Goal: Task Accomplishment & Management: Manage account settings

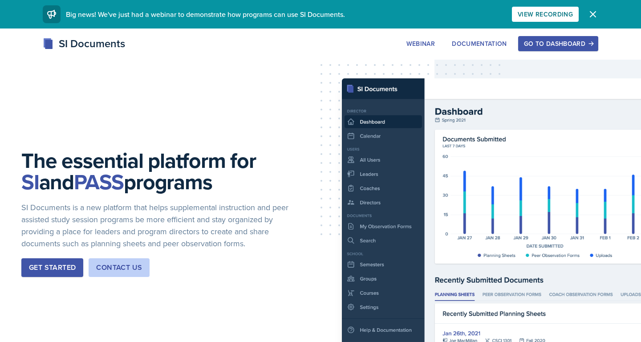
click at [551, 45] on div "Go to Dashboard" at bounding box center [558, 43] width 69 height 7
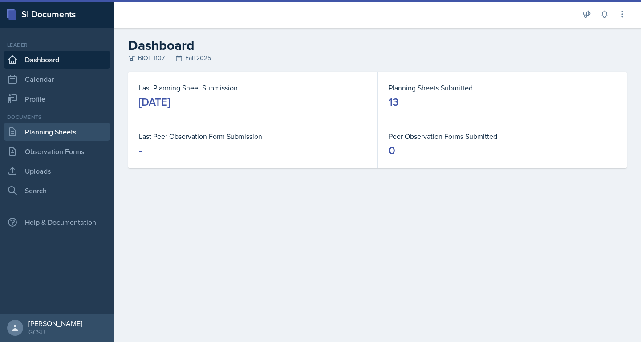
click at [62, 132] on link "Planning Sheets" at bounding box center [57, 132] width 107 height 18
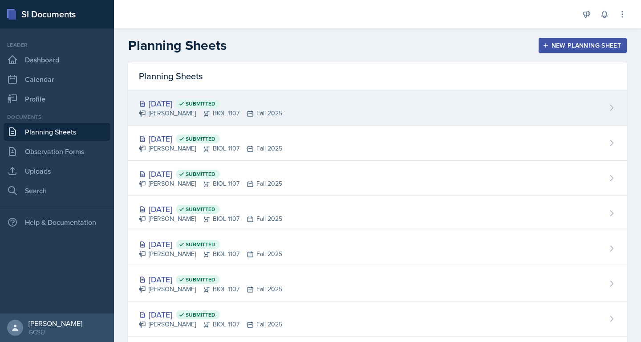
click at [362, 104] on div "[DATE] Submitted [PERSON_NAME] BIOL 1107 Fall 2025" at bounding box center [377, 107] width 499 height 35
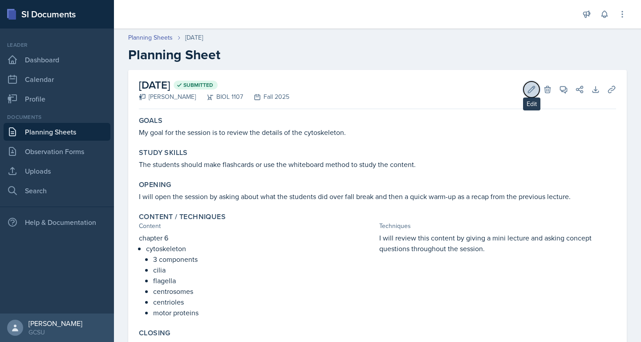
click at [533, 83] on button "Edit" at bounding box center [532, 89] width 16 height 16
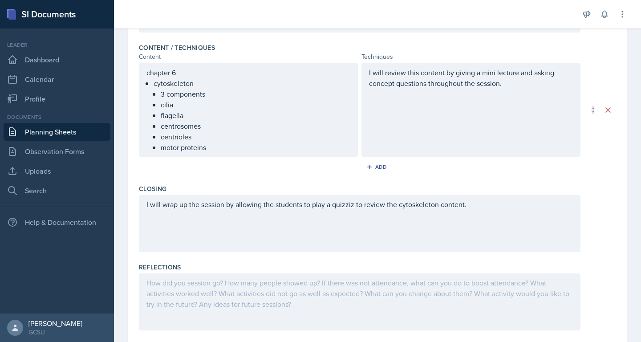
scroll to position [299, 0]
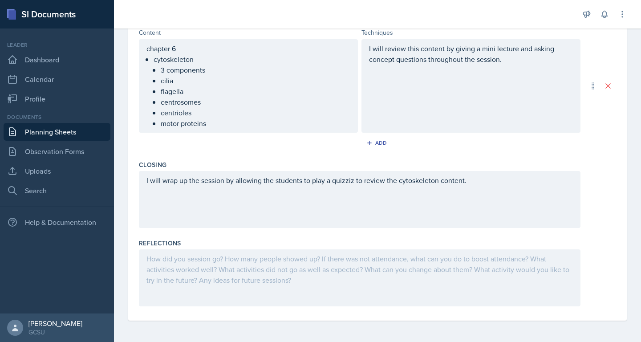
click at [281, 271] on div at bounding box center [360, 277] width 442 height 57
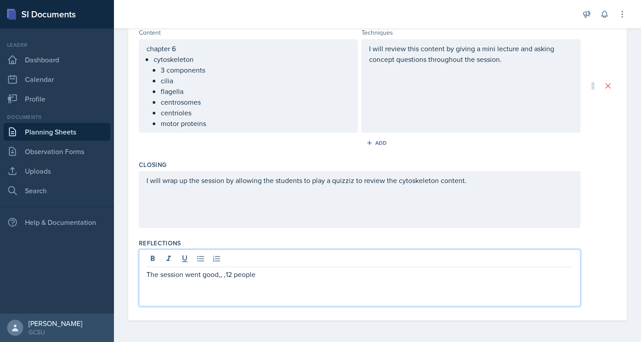
click at [226, 277] on p "The session went good,, ,12 people" at bounding box center [360, 274] width 427 height 11
click at [274, 269] on p "The session went good, 12 people" at bounding box center [360, 274] width 427 height 11
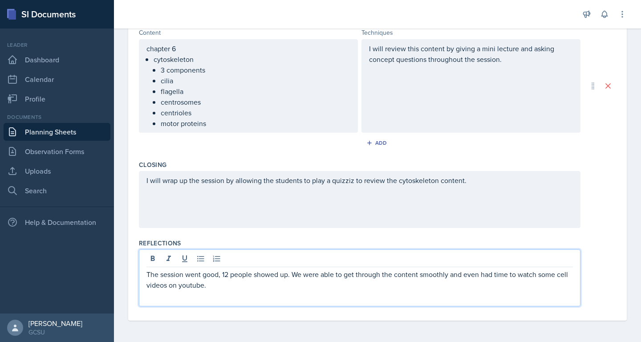
click at [216, 284] on p "The session went good, 12 people showed up. We were able to get through the con…" at bounding box center [360, 279] width 427 height 21
click at [571, 276] on p "The session went good, 12 people showed up. We were able to get through the con…" at bounding box center [360, 279] width 427 height 21
click at [467, 279] on p "The session went good, 12 people showed up. We were able to get through the con…" at bounding box center [360, 279] width 427 height 21
click at [401, 283] on p "The session went good, 12 people showed up. We were able to get through the con…" at bounding box center [360, 279] width 427 height 21
click at [312, 320] on div "Goals My goal for the session is to review the details of the cytoskeleton. Stu…" at bounding box center [377, 67] width 477 height 505
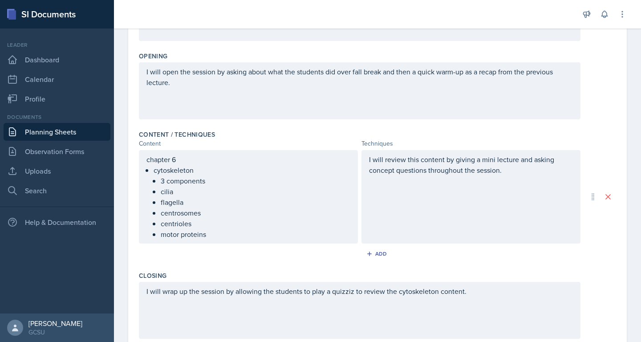
scroll to position [0, 0]
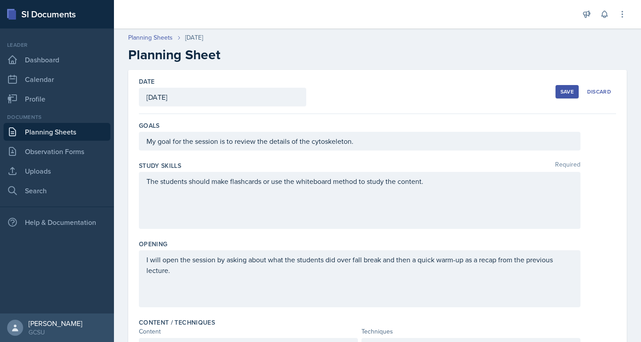
click at [569, 95] on div "Save" at bounding box center [567, 91] width 13 height 7
